Goal: Communication & Community: Answer question/provide support

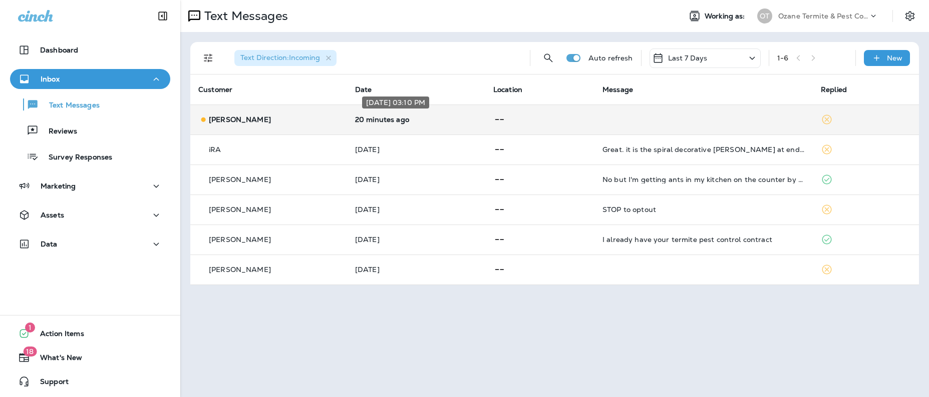
click at [405, 117] on p "20 minutes ago" at bounding box center [416, 120] width 122 height 8
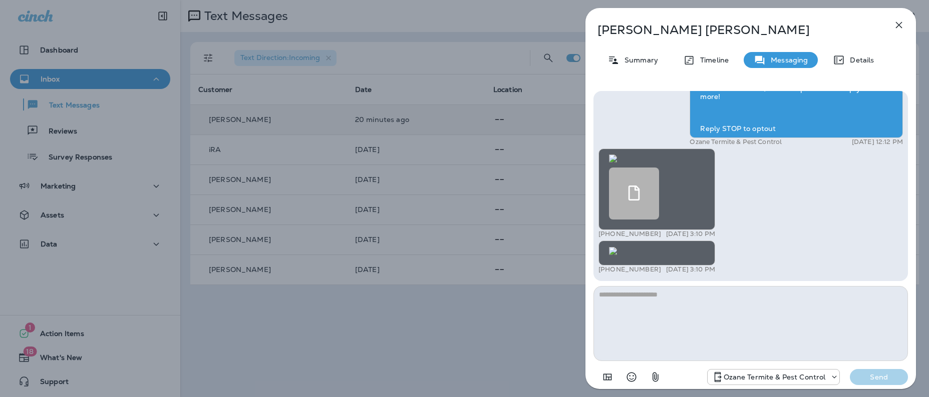
click at [617, 247] on img at bounding box center [613, 251] width 8 height 8
drag, startPoint x: 899, startPoint y: 27, endPoint x: 883, endPoint y: 242, distance: 215.9
click at [883, 242] on div "[PERSON_NAME] Summary Timeline Messaging Details Ozane Pest: Termites don't tak…" at bounding box center [750, 198] width 330 height 381
click at [900, 25] on icon "button" at bounding box center [899, 25] width 12 height 12
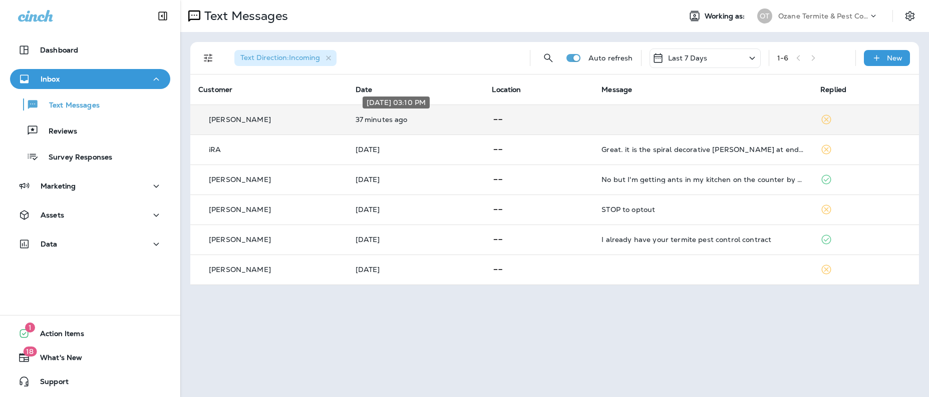
click at [421, 120] on p "37 minutes ago" at bounding box center [415, 120] width 121 height 8
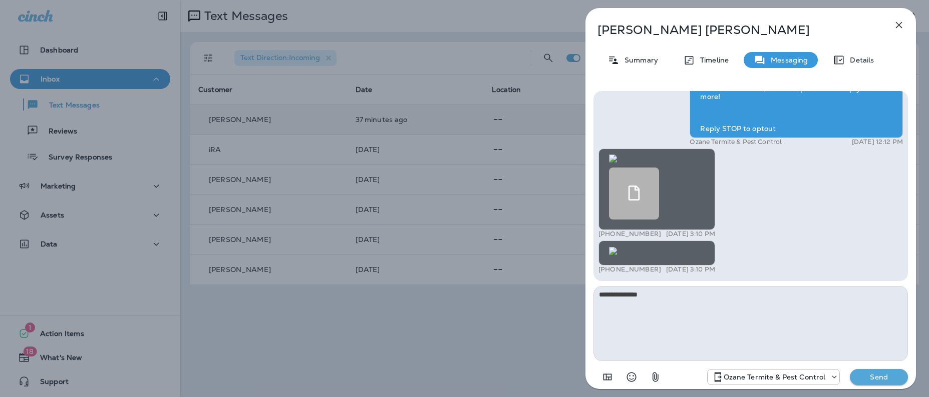
type textarea "**********"
click at [881, 378] on p "Send" at bounding box center [879, 377] width 42 height 9
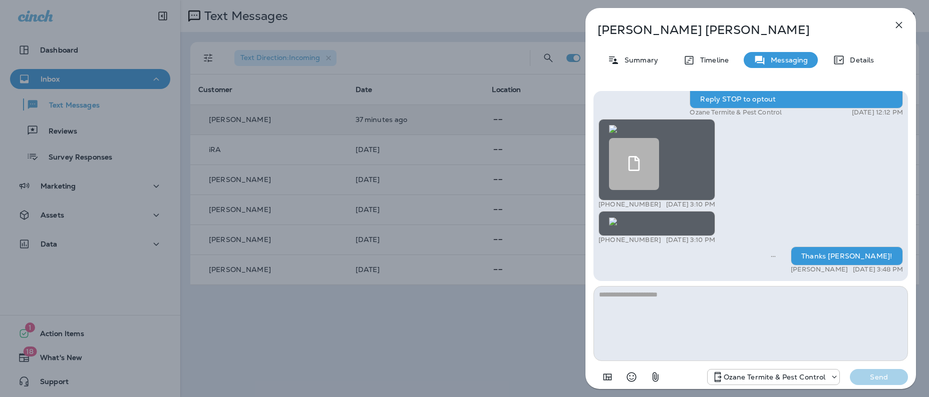
click at [901, 24] on icon "button" at bounding box center [899, 25] width 12 height 12
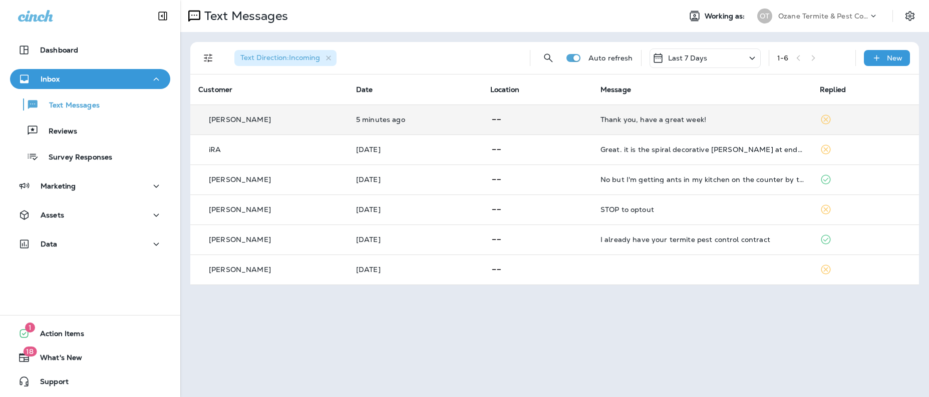
click at [640, 118] on div "Thank you, have a great week!" at bounding box center [701, 120] width 203 height 8
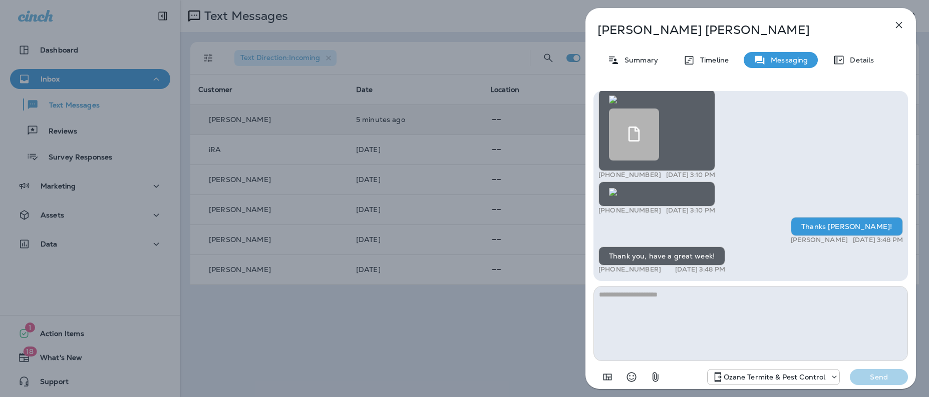
click at [669, 306] on textarea at bounding box center [750, 323] width 314 height 75
type textarea "********"
click at [874, 374] on p "Send" at bounding box center [879, 377] width 42 height 9
